Goal: Transaction & Acquisition: Subscribe to service/newsletter

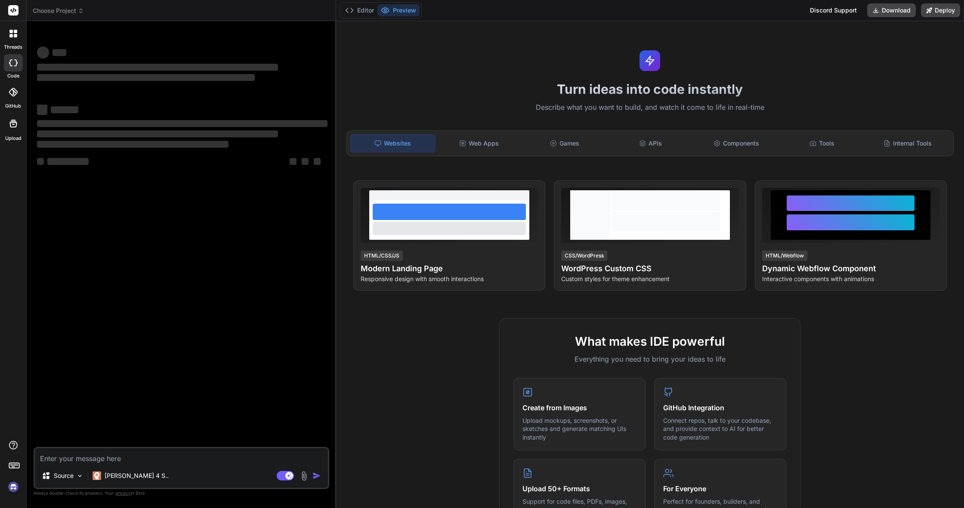
type textarea "x"
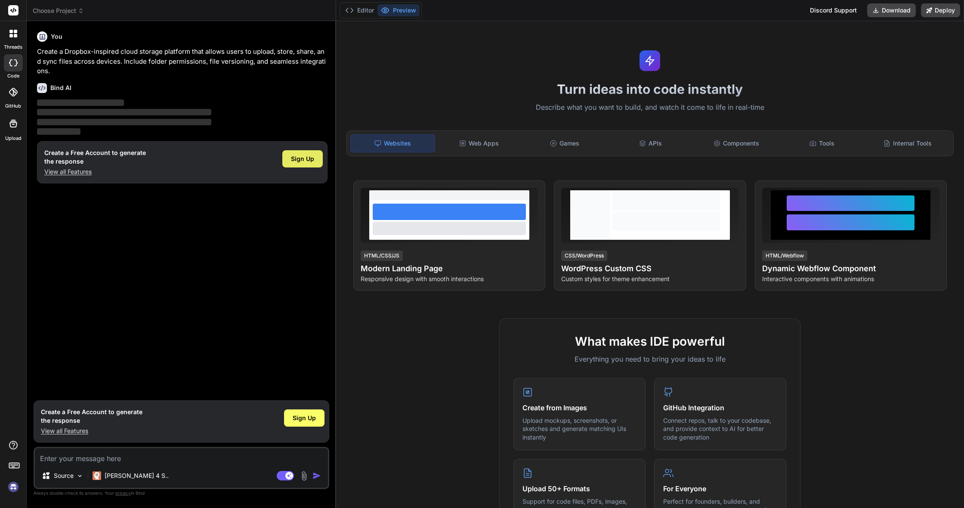
click at [295, 159] on span "Sign Up" at bounding box center [302, 158] width 23 height 9
click at [402, 12] on button "Preview" at bounding box center [398, 10] width 42 height 12
click at [484, 147] on div "Web Apps" at bounding box center [479, 143] width 84 height 18
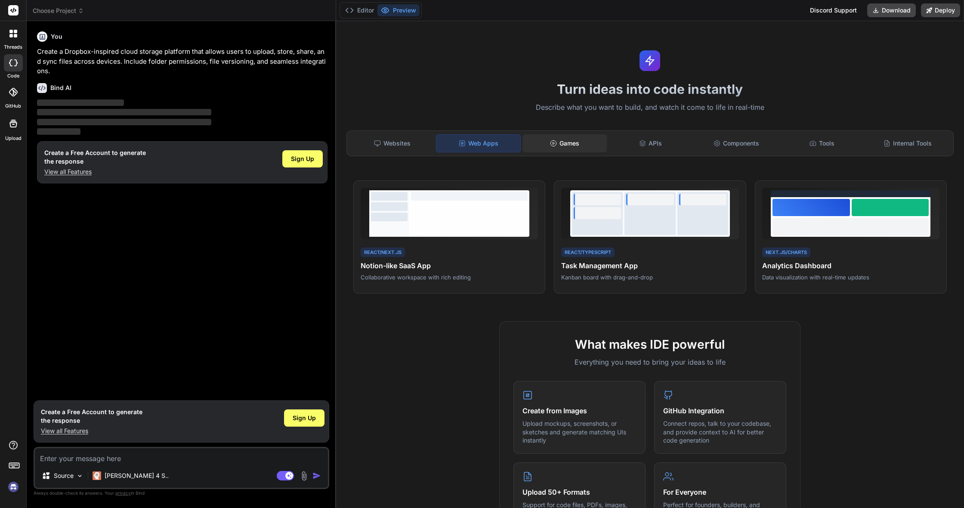
click at [581, 143] on div "Games" at bounding box center [564, 143] width 84 height 18
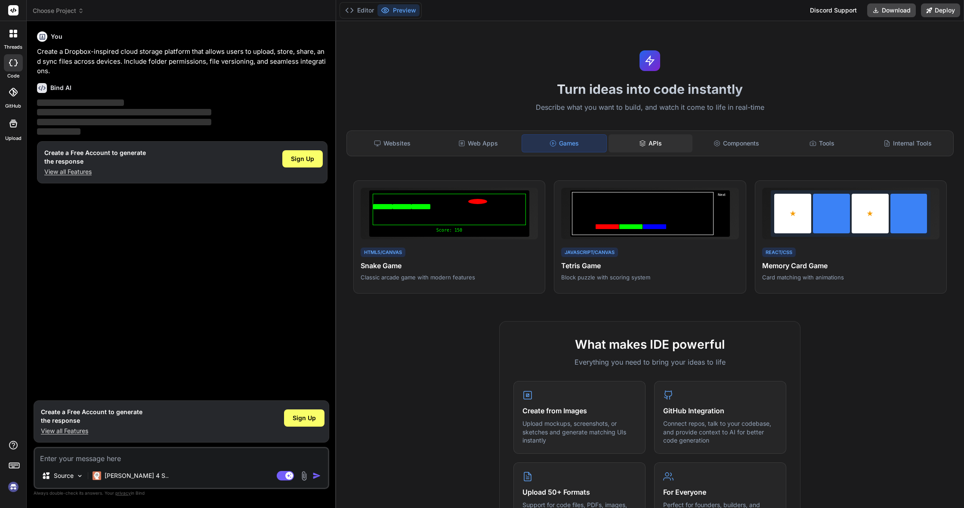
click at [658, 141] on div "APIs" at bounding box center [651, 143] width 84 height 18
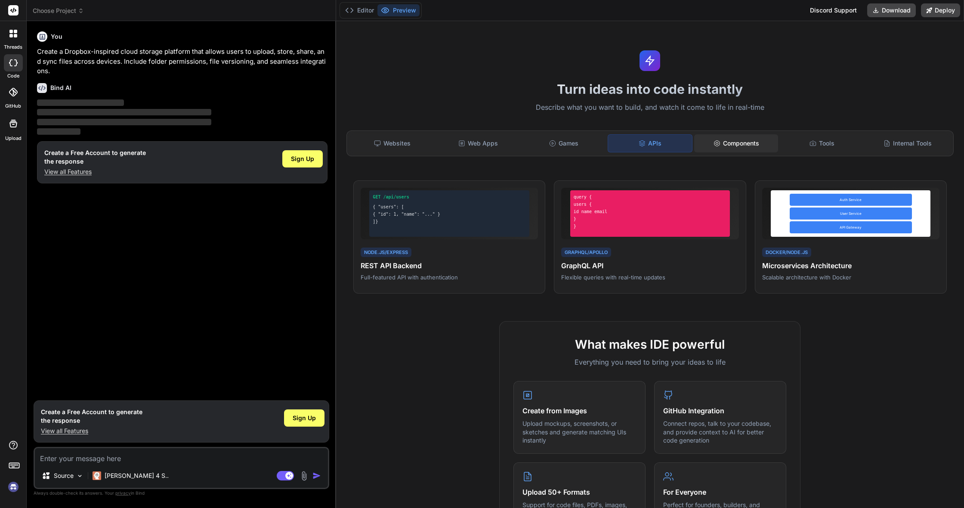
click at [732, 143] on div "Components" at bounding box center [736, 143] width 84 height 18
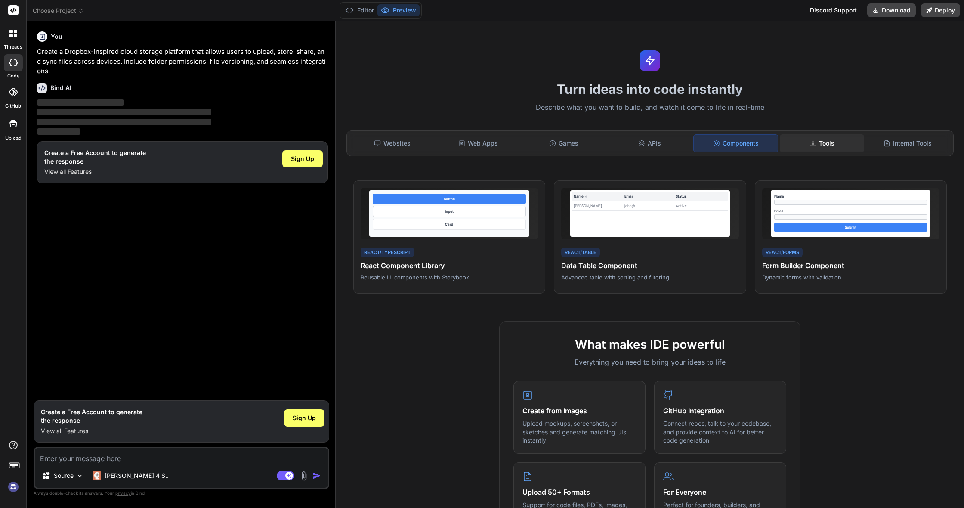
click at [816, 147] on div "Tools" at bounding box center [822, 143] width 84 height 18
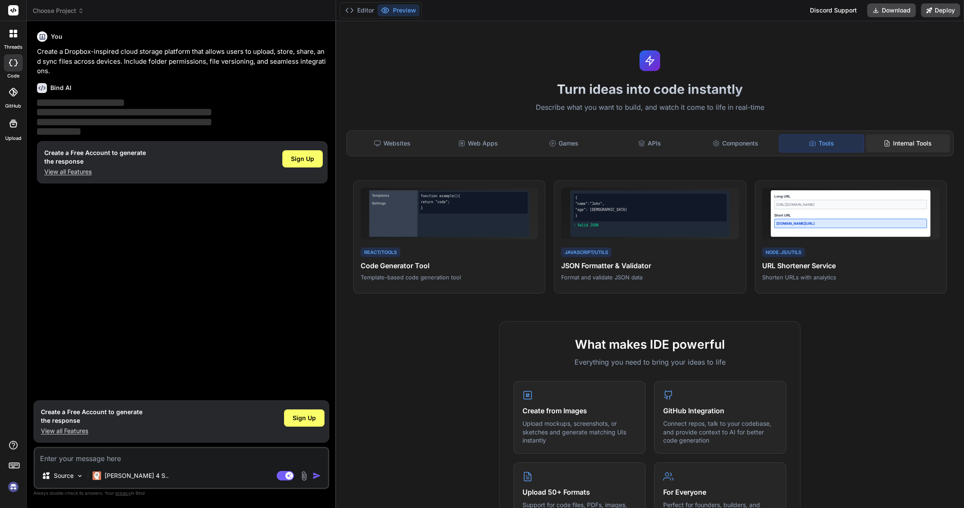
click at [910, 145] on div "Internal Tools" at bounding box center [908, 143] width 84 height 18
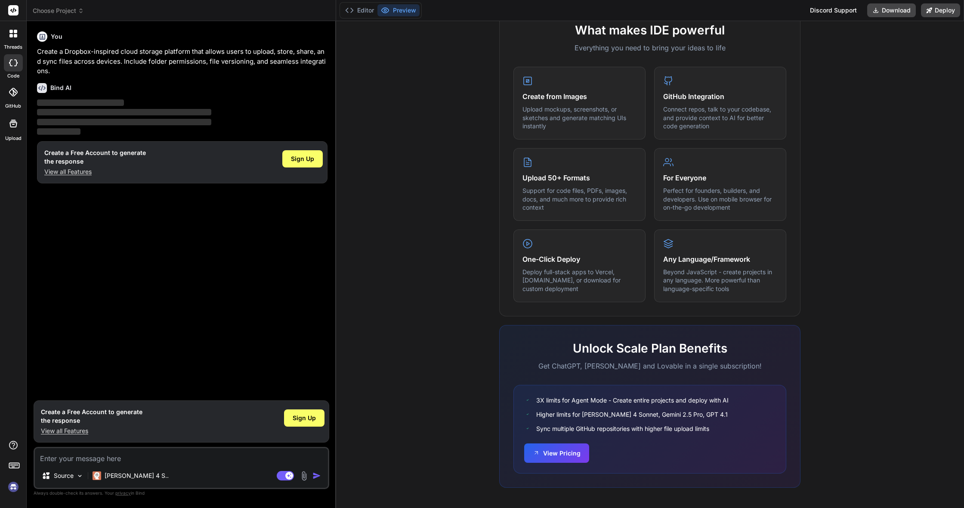
scroll to position [313, 0]
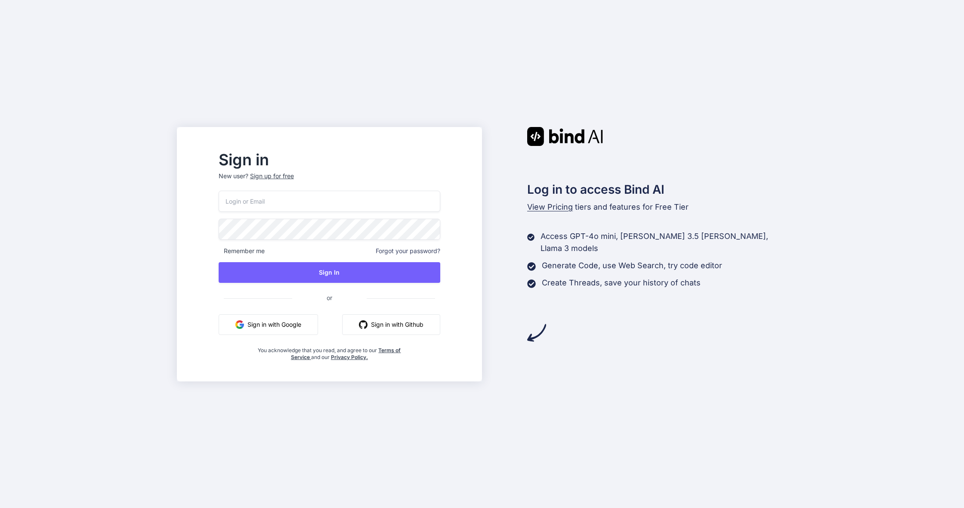
click at [279, 331] on button "Sign in with Google" at bounding box center [268, 324] width 99 height 21
click at [283, 325] on button "Sign in with Google" at bounding box center [268, 324] width 99 height 21
click at [290, 174] on div "Sign up for free" at bounding box center [272, 176] width 44 height 9
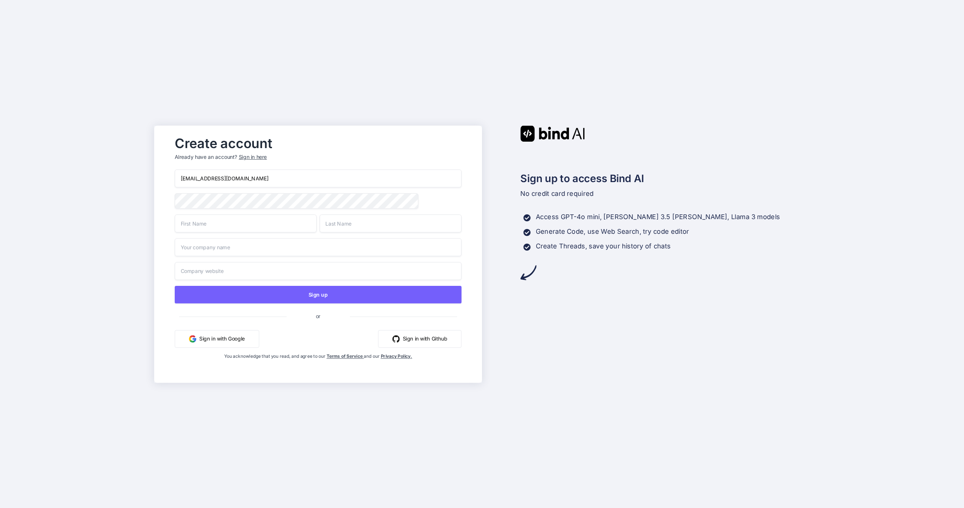
type input "radhika.naidu.088@gmail.com"
type input "Radhika"
type input "B"
type input "iColla"
type input "w"
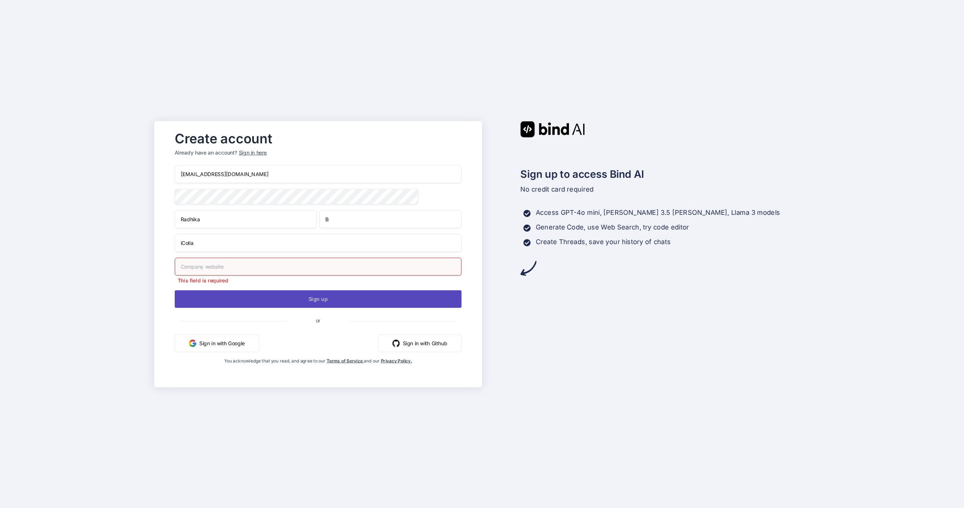
click at [307, 297] on button "Sign up" at bounding box center [318, 299] width 287 height 18
click at [196, 263] on input "text" at bounding box center [318, 266] width 287 height 18
type input "www.icollab.in"
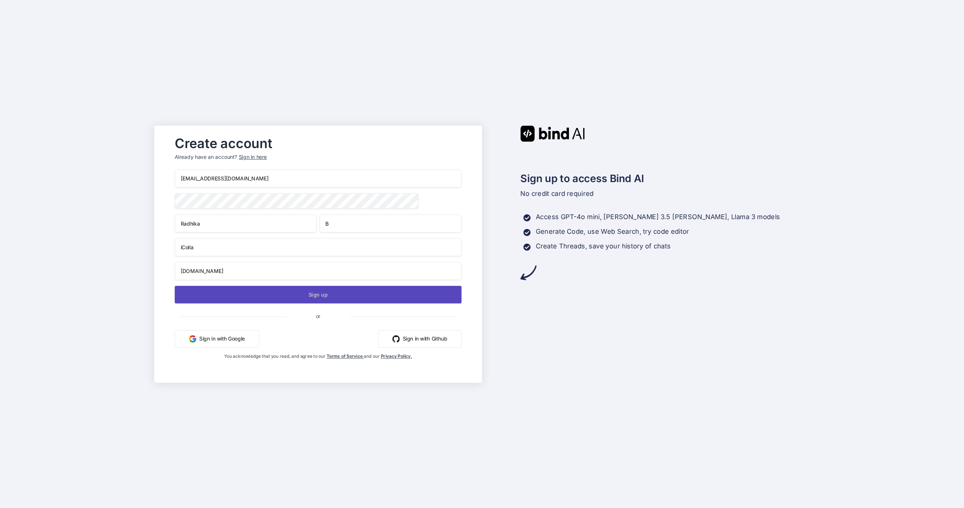
click at [221, 302] on button "Sign up" at bounding box center [318, 294] width 287 height 18
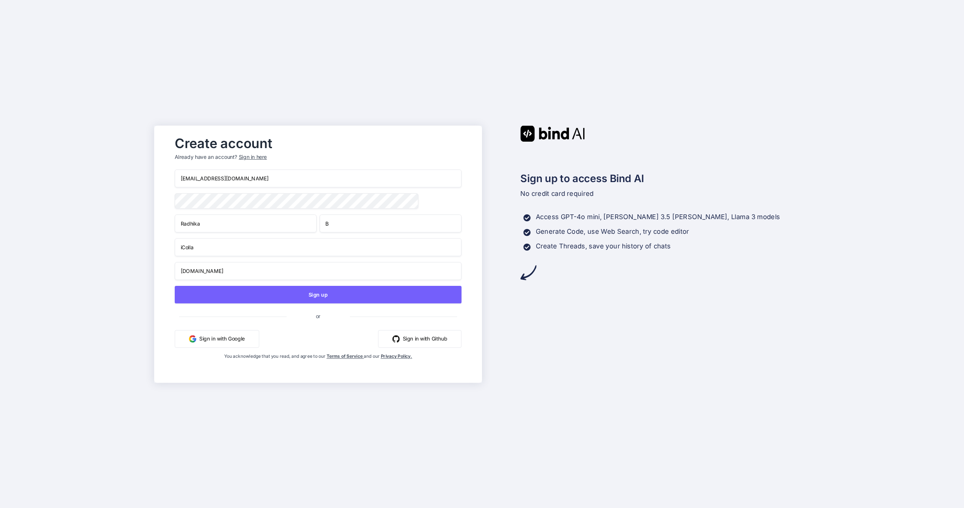
click at [274, 175] on input "radhika.naidu.088@gmail.com" at bounding box center [318, 178] width 287 height 18
click at [227, 342] on button "Sign in with Google" at bounding box center [217, 339] width 84 height 18
